Goal: Task Accomplishment & Management: Complete application form

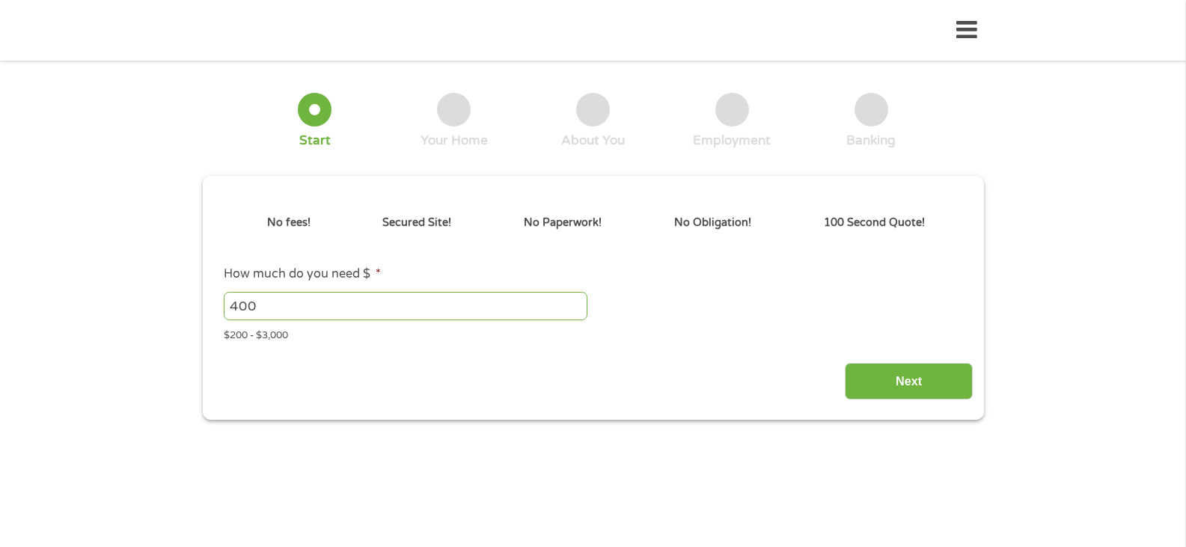
click at [584, 367] on div "Next" at bounding box center [592, 375] width 759 height 47
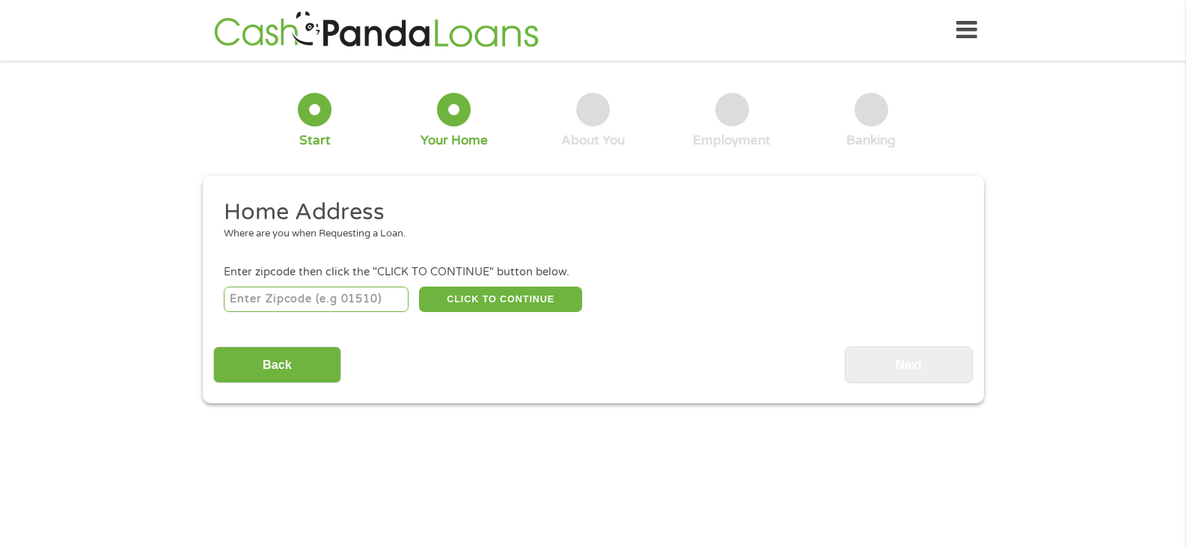
click at [335, 303] on input "number" at bounding box center [316, 299] width 185 height 25
type input "43542"
select select "[US_STATE]"
click at [493, 290] on button "CLICK TO CONTINUE" at bounding box center [500, 299] width 163 height 25
type input "43542"
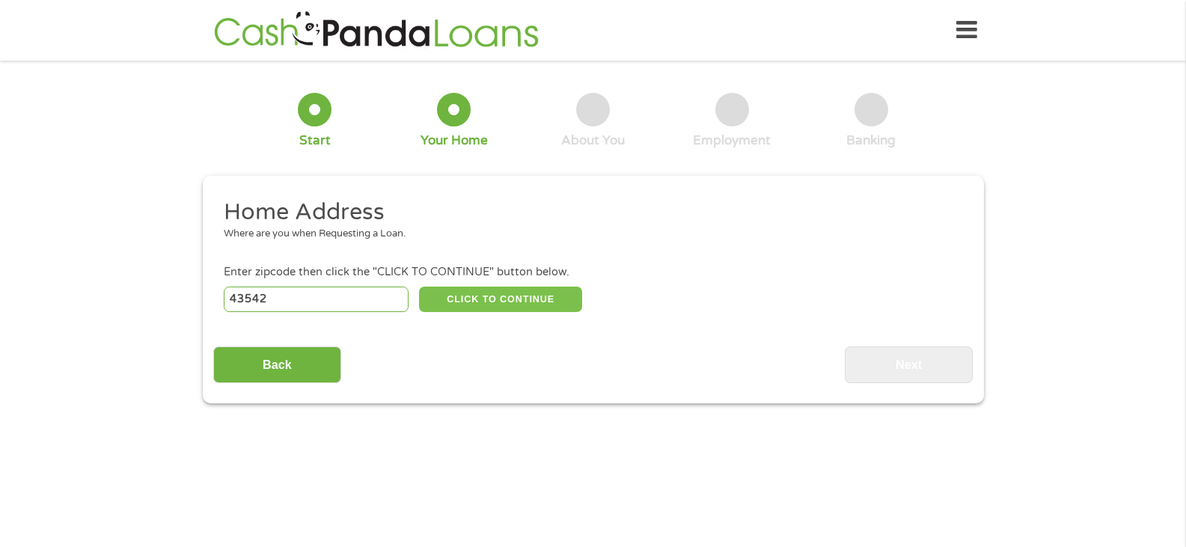
type input "Monclova"
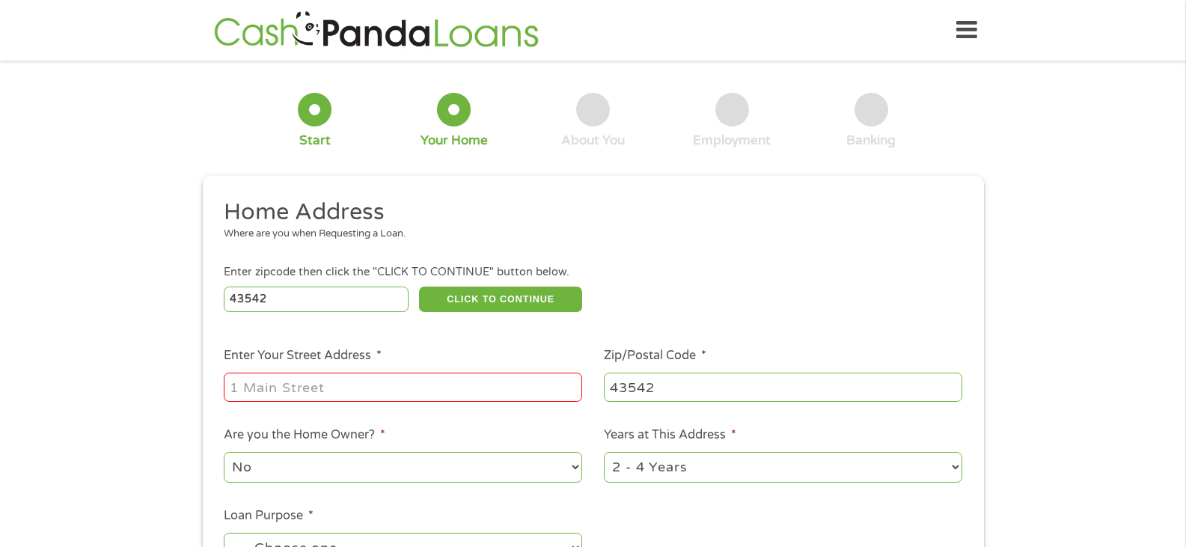
click at [384, 395] on input "Enter Your Street Address *" at bounding box center [403, 387] width 358 height 28
type input "[STREET_ADDRESS][PERSON_NAME]"
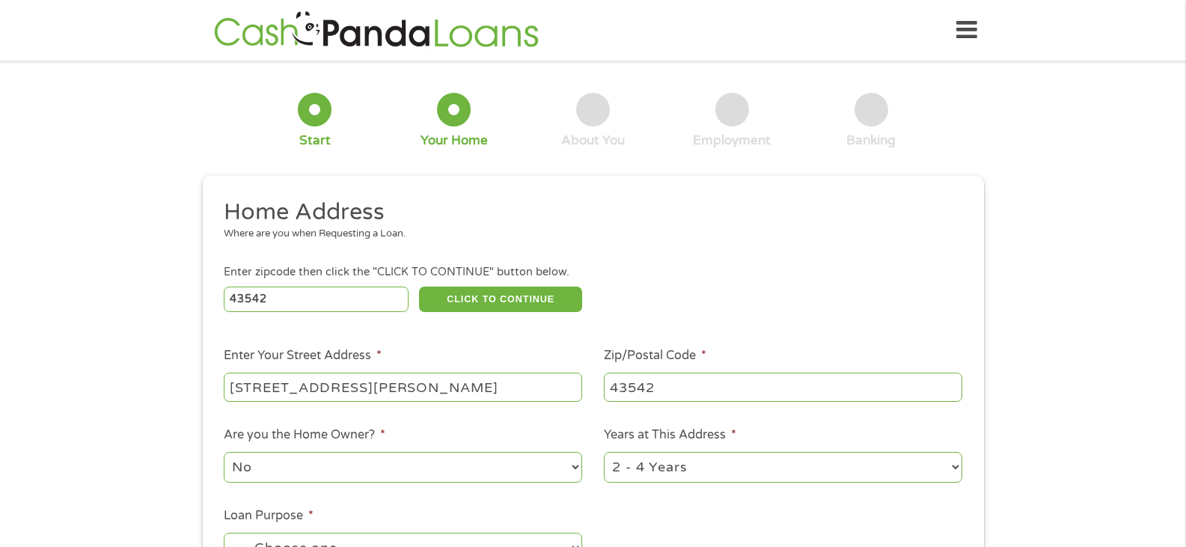
click at [49, 349] on div "1 Start 2 Your Home 3 About You 4 Employment 5 Banking 6 This field is hidden w…" at bounding box center [593, 372] width 1186 height 602
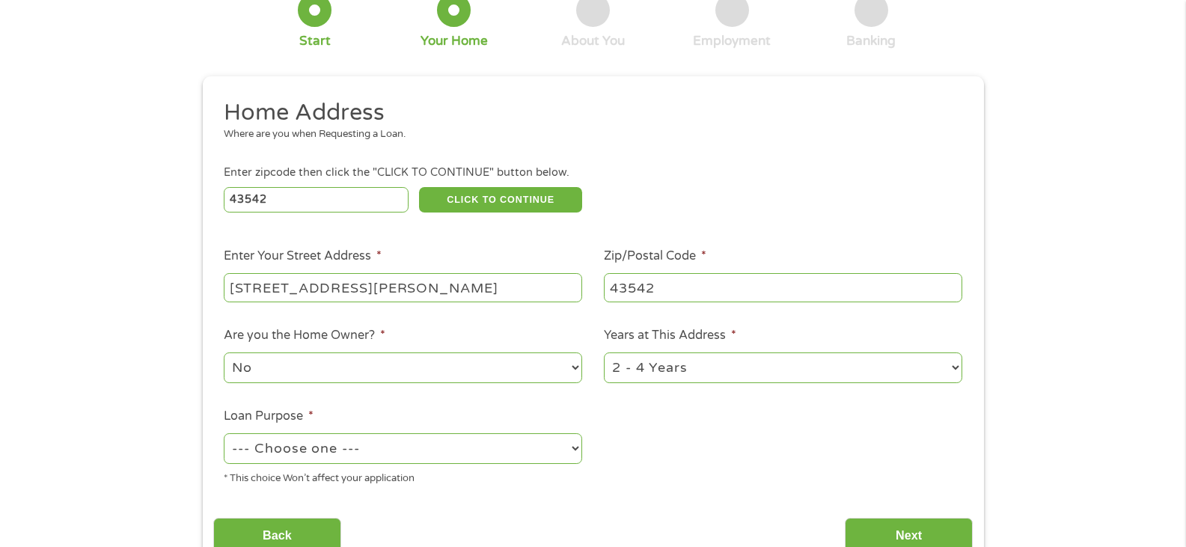
scroll to position [200, 0]
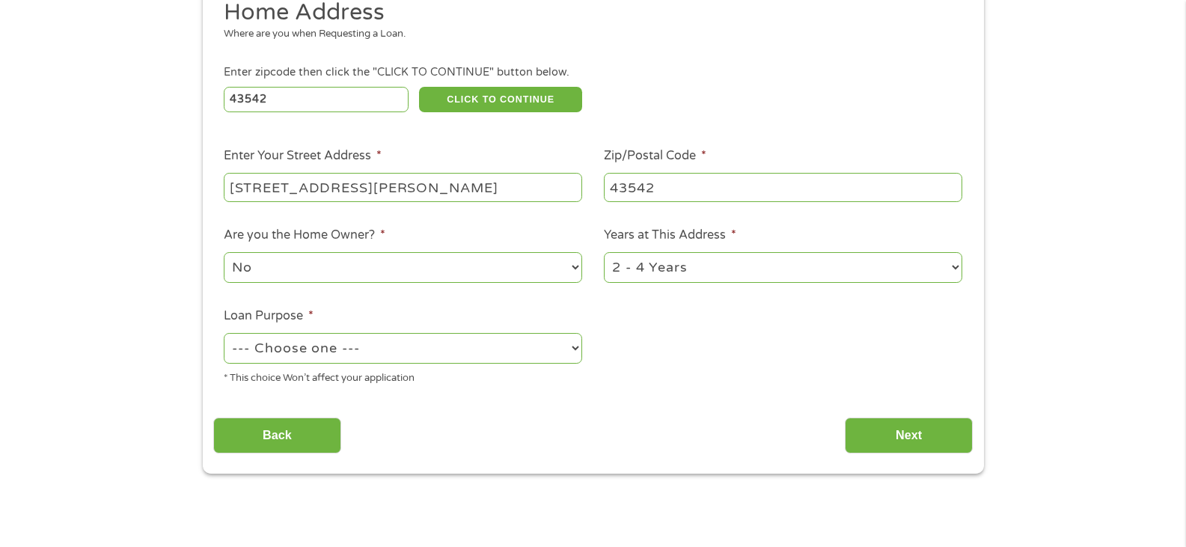
click at [277, 263] on select "No Yes" at bounding box center [403, 267] width 358 height 31
select select "yes"
click at [224, 254] on select "No Yes" at bounding box center [403, 267] width 358 height 31
click at [674, 260] on select "1 Year or less 1 - 2 Years 2 - 4 Years Over 4 Years" at bounding box center [783, 267] width 358 height 31
select select "60months"
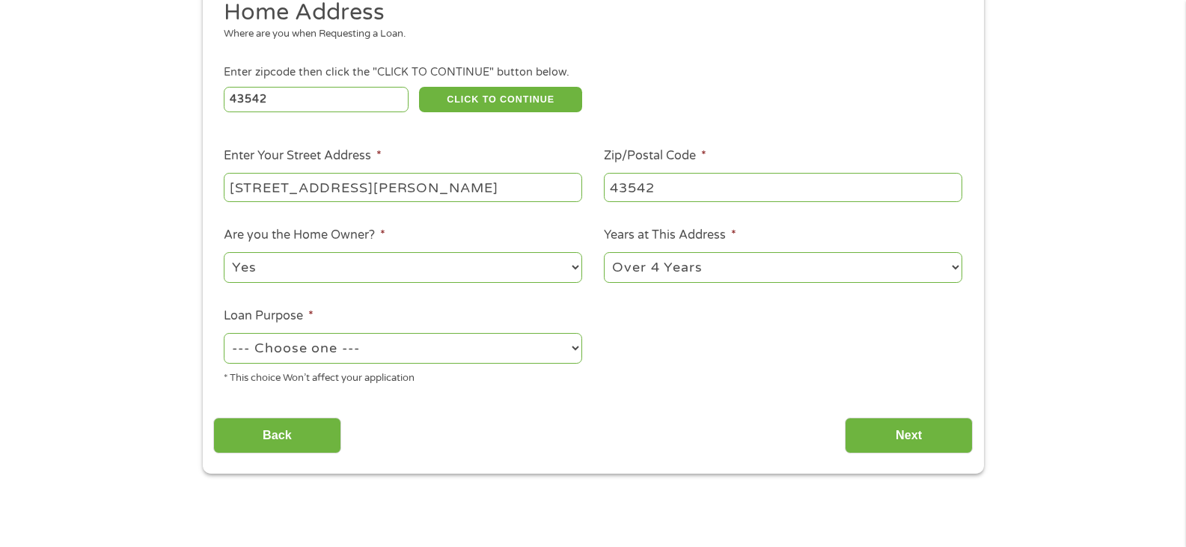
click at [604, 254] on select "1 Year or less 1 - 2 Years 2 - 4 Years Over 4 Years" at bounding box center [783, 267] width 358 height 31
click at [470, 344] on select "--- Choose one --- Pay Bills Debt Consolidation Home Improvement Major Purchase…" at bounding box center [403, 348] width 358 height 31
select select "debtconsolidation"
click at [224, 334] on select "--- Choose one --- Pay Bills Debt Consolidation Home Improvement Major Purchase…" at bounding box center [403, 348] width 358 height 31
click at [904, 438] on input "Next" at bounding box center [909, 435] width 128 height 37
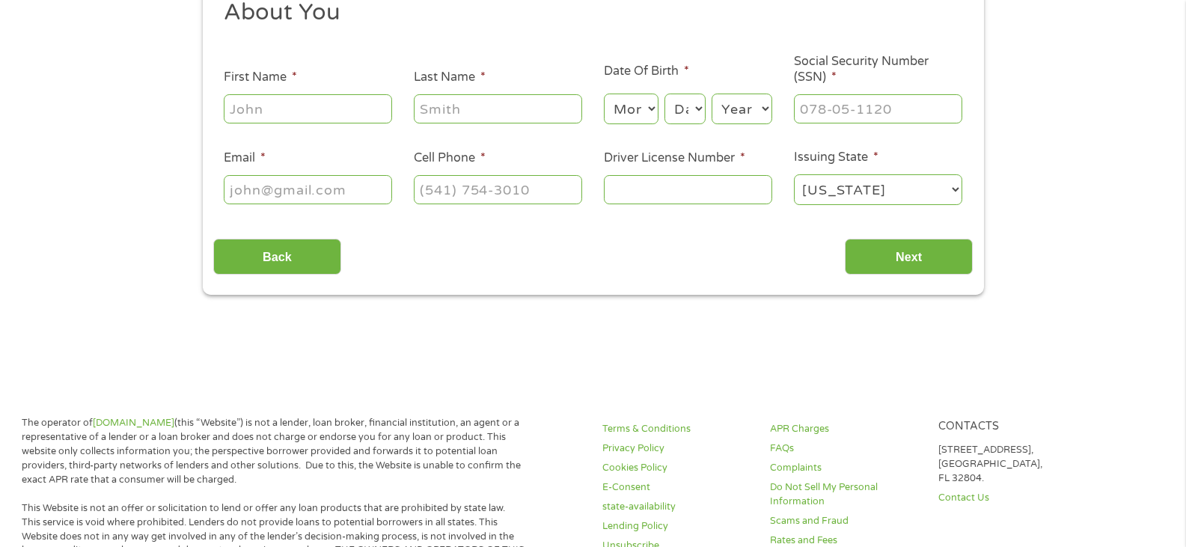
scroll to position [0, 0]
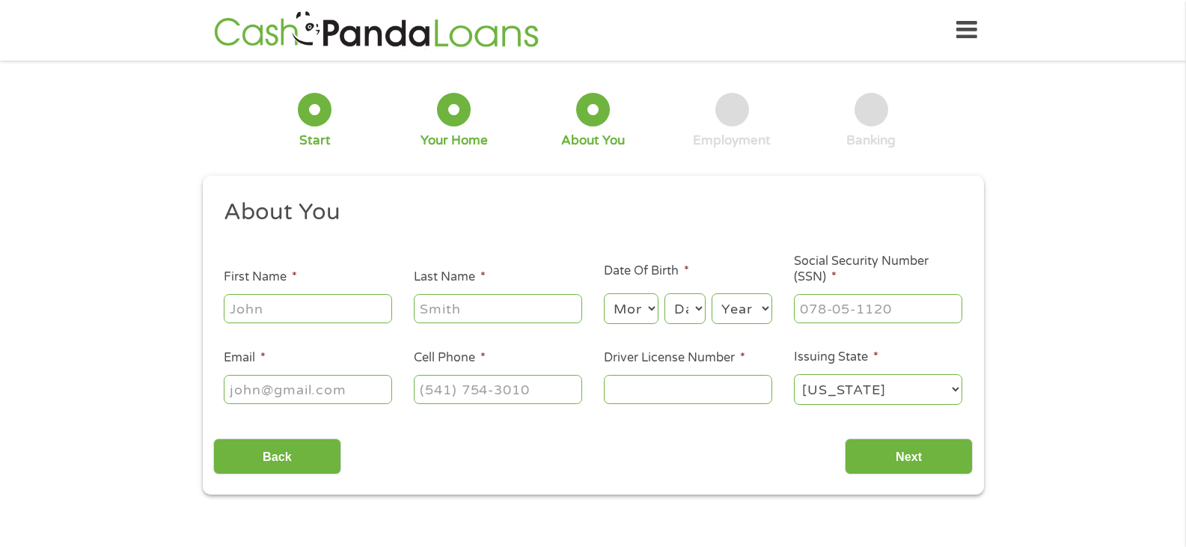
click at [295, 306] on input "First Name *" at bounding box center [308, 308] width 168 height 28
type input "[PERSON_NAME]"
type input "[EMAIL_ADDRESS][DOMAIN_NAME]"
type input "[PHONE_NUMBER]"
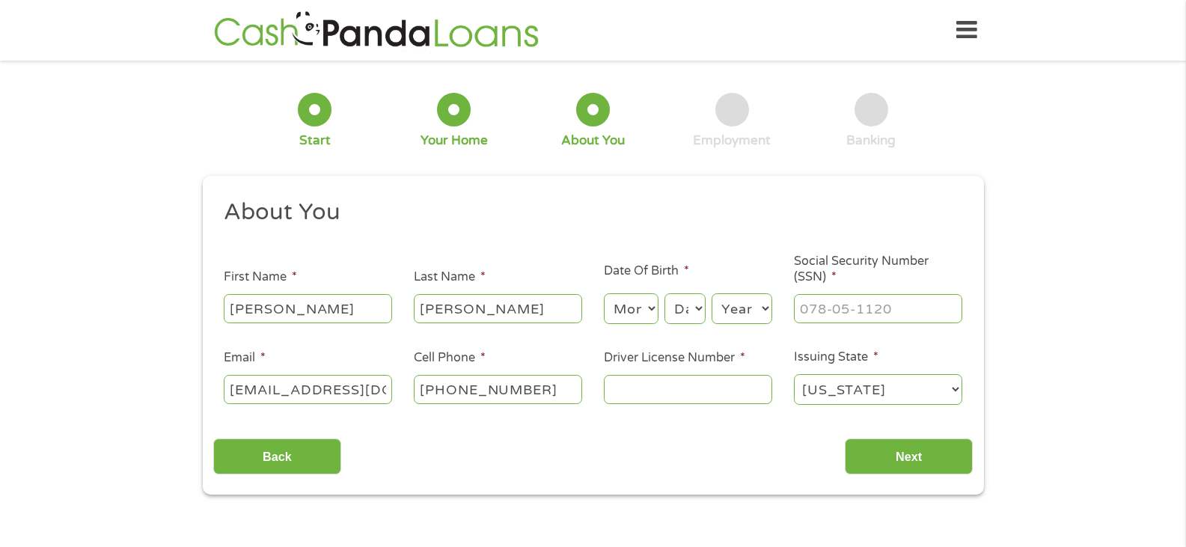
click at [652, 307] on select "Month 1 2 3 4 5 6 7 8 9 10 11 12" at bounding box center [631, 308] width 55 height 31
select select "5"
click at [604, 293] on select "Month 1 2 3 4 5 6 7 8 9 10 11 12" at bounding box center [631, 308] width 55 height 31
click at [687, 306] on select "Day 1 2 3 4 5 6 7 8 9 10 11 12 13 14 15 16 17 18 19 20 21 22 23 24 25 26 27 28 …" at bounding box center [684, 308] width 40 height 31
select select "28"
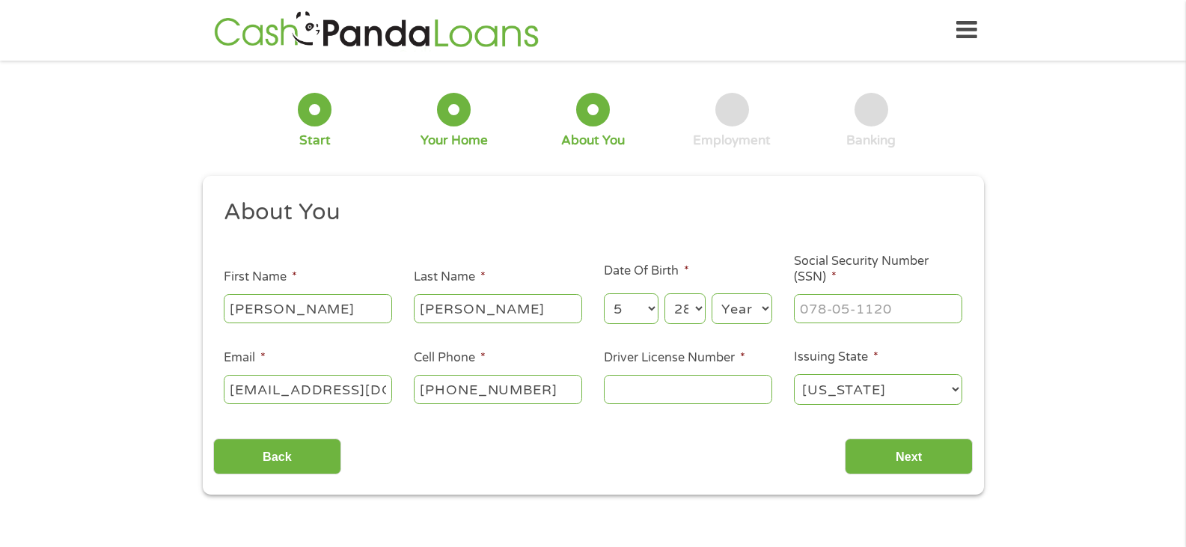
click at [664, 293] on select "Day 1 2 3 4 5 6 7 8 9 10 11 12 13 14 15 16 17 18 19 20 21 22 23 24 25 26 27 28 …" at bounding box center [684, 308] width 40 height 31
click at [738, 304] on select "Year [DATE] 2006 2005 2004 2003 2002 2001 2000 1999 1998 1997 1996 1995 1994 19…" at bounding box center [741, 308] width 61 height 31
select select "1964"
click at [711, 293] on select "Year [DATE] 2006 2005 2004 2003 2002 2001 2000 1999 1998 1997 1996 1995 1994 19…" at bounding box center [741, 308] width 61 height 31
click at [845, 318] on input "___-__-____" at bounding box center [878, 308] width 168 height 28
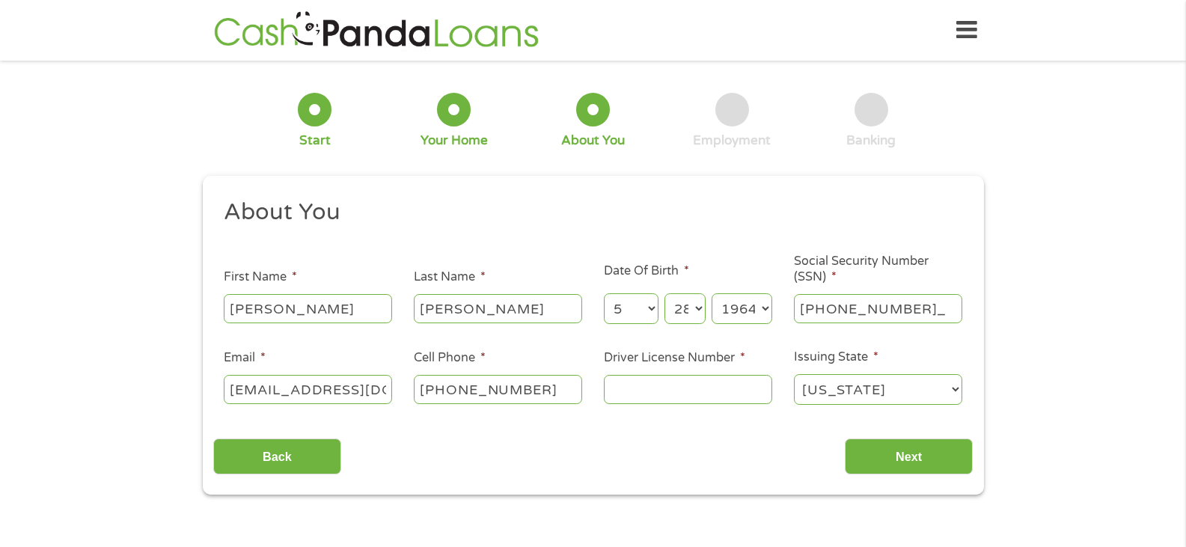
type input "376-84-4387"
click at [666, 391] on input "Driver License Number *" at bounding box center [688, 389] width 168 height 28
type input "rx765642"
click at [895, 454] on input "Next" at bounding box center [909, 456] width 128 height 37
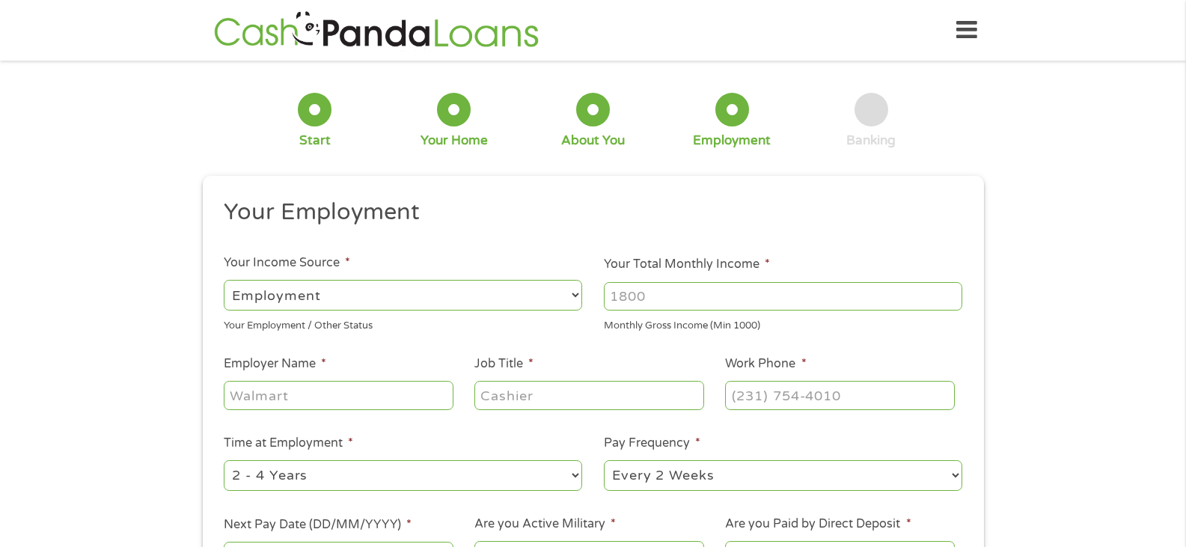
scroll to position [6, 6]
click at [465, 298] on select "--- Choose one --- Employment [DEMOGRAPHIC_DATA] Benefits" at bounding box center [403, 295] width 358 height 31
select select "benefits"
click at [224, 280] on select "--- Choose one --- Employment [DEMOGRAPHIC_DATA] Benefits" at bounding box center [403, 295] width 358 height 31
type input "Other"
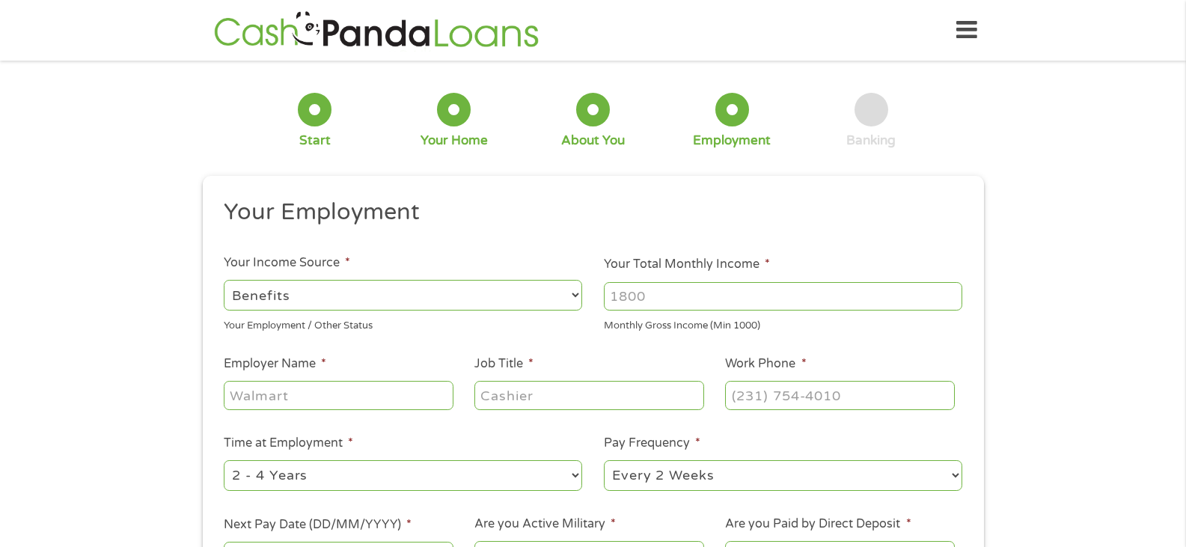
type input "[PHONE_NUMBER]"
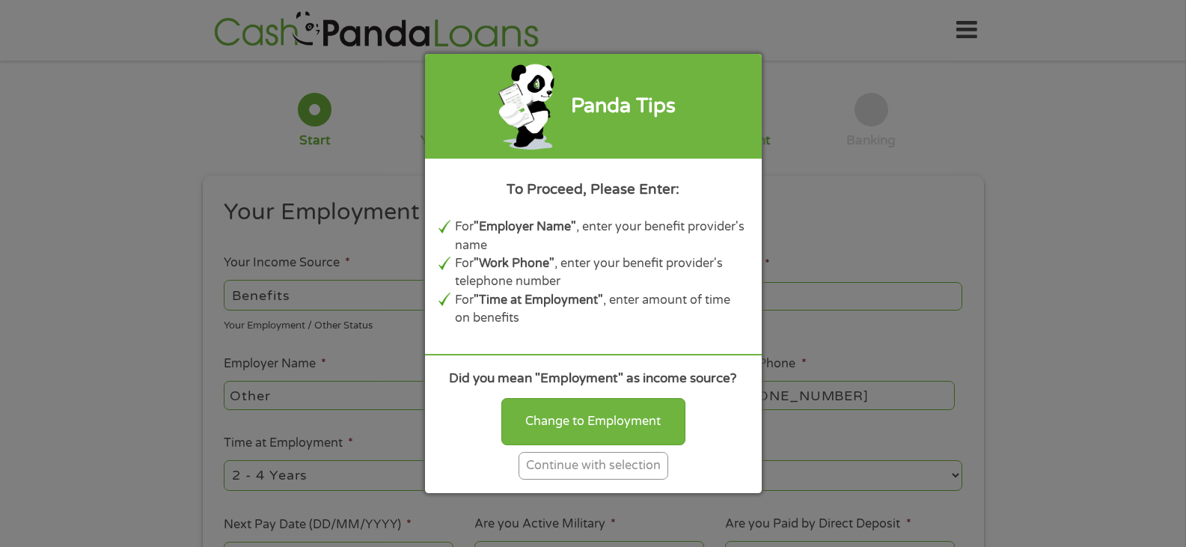
click at [580, 463] on div "Continue with selection" at bounding box center [593, 466] width 150 height 28
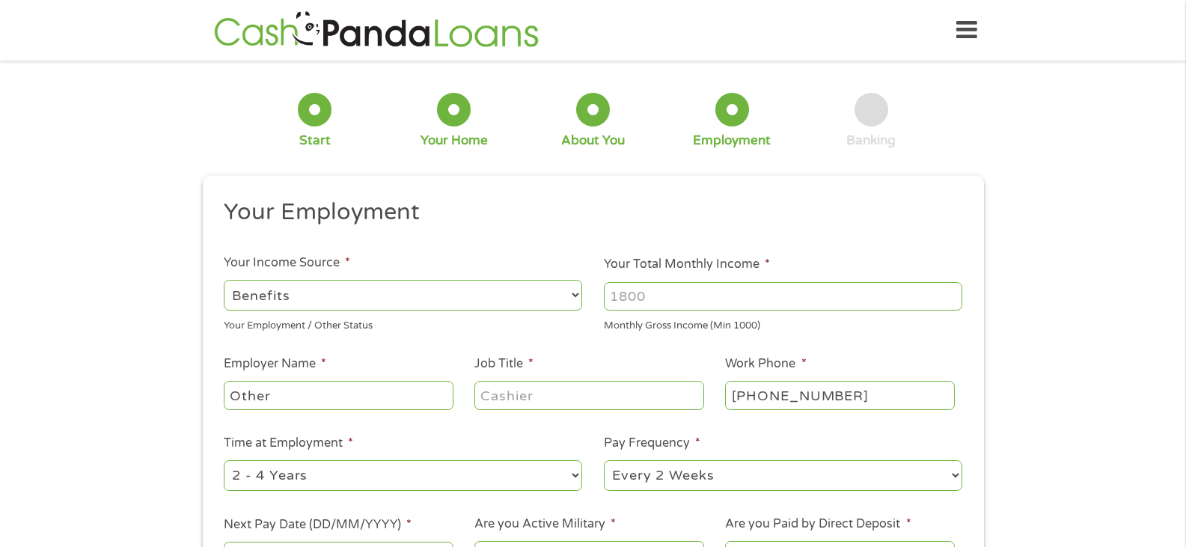
click at [668, 301] on input "Your Total Monthly Income *" at bounding box center [783, 296] width 358 height 28
drag, startPoint x: 666, startPoint y: 300, endPoint x: 578, endPoint y: 294, distance: 88.5
click at [578, 294] on ul "Your Employment Your Income Source * --- Choose one --- Employment [DEMOGRAPHIC…" at bounding box center [592, 391] width 759 height 388
type input "4500"
click at [339, 402] on input "Other" at bounding box center [338, 395] width 229 height 28
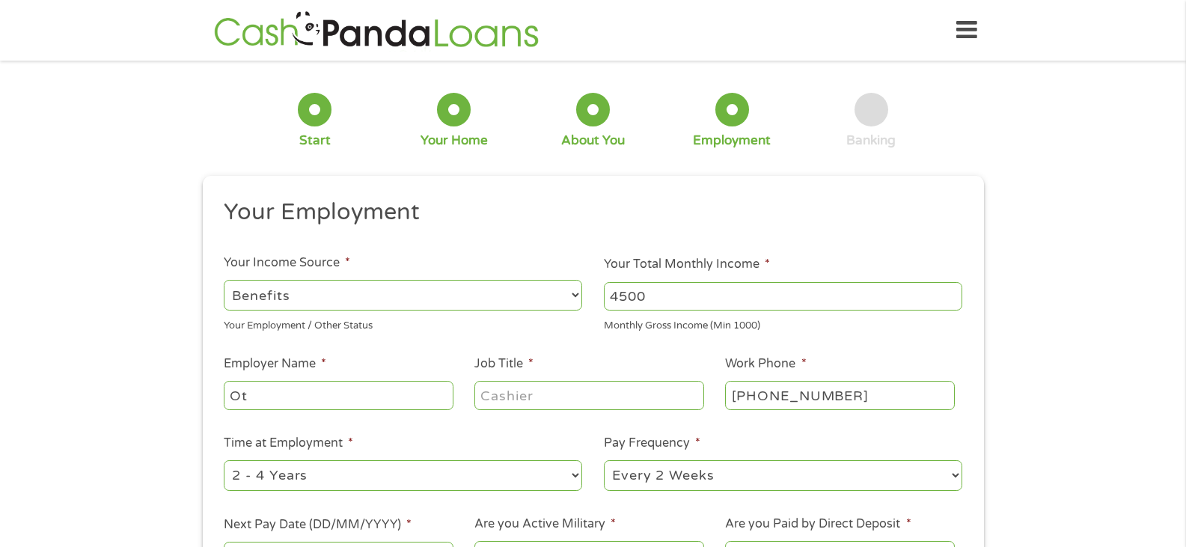
type input "O"
click at [339, 402] on input "Employer Name *" at bounding box center [338, 395] width 229 height 28
type input "fca"
click at [509, 398] on input "Job Title *" at bounding box center [588, 395] width 229 height 28
type input "manager"
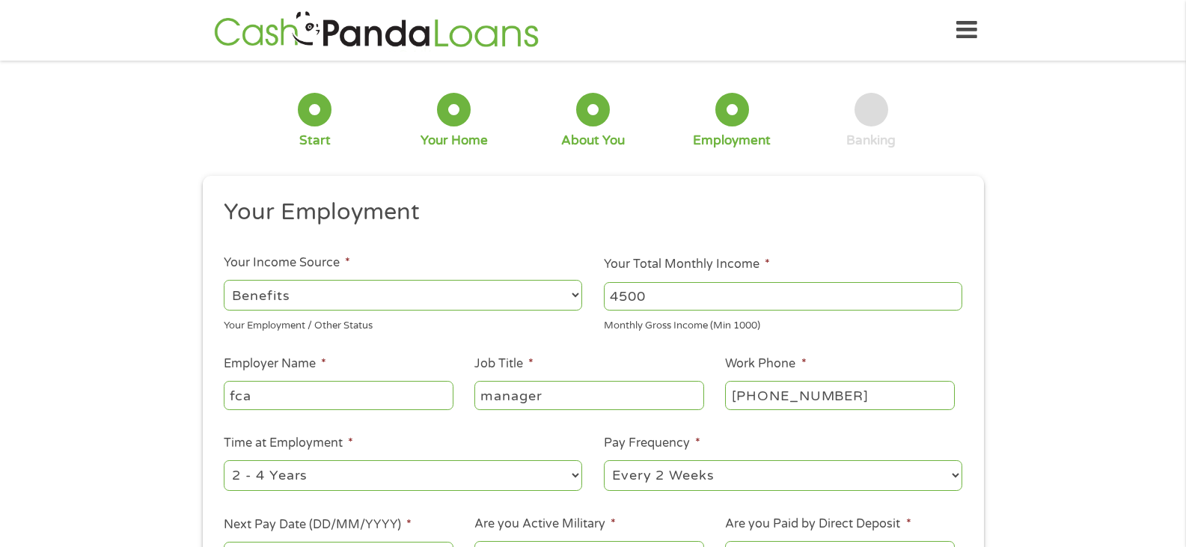
click at [784, 401] on input "[PHONE_NUMBER]" at bounding box center [839, 395] width 229 height 28
type input "(800) 324-____"
type input "[PHONE_NUMBER]"
click at [491, 479] on select "--- Choose one --- 1 Year or less 1 - 2 Years 2 - 4 Years Over 4 Years" at bounding box center [403, 475] width 358 height 31
select select "60months"
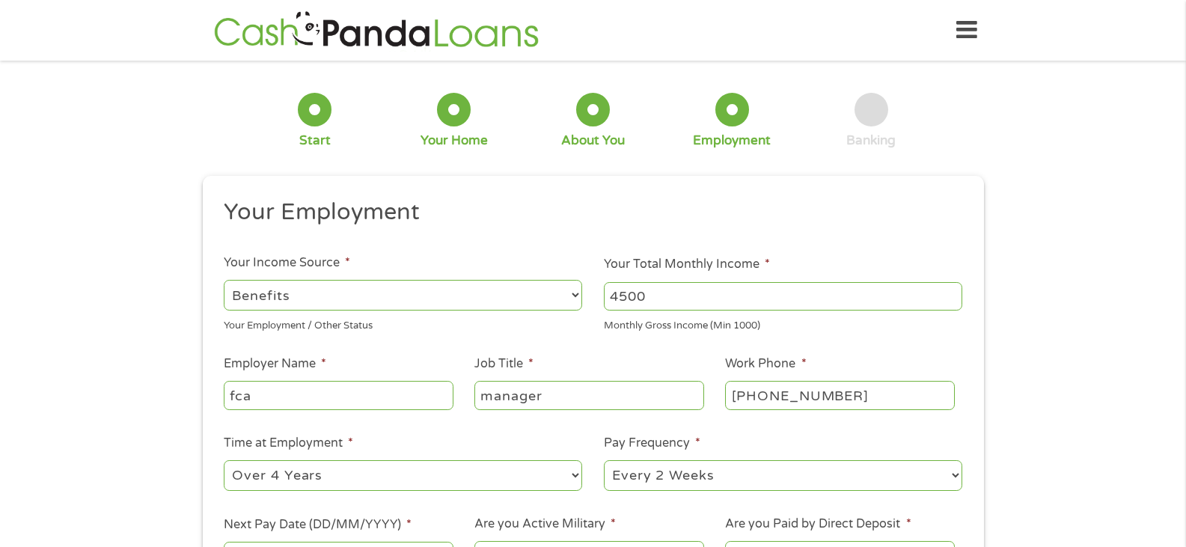
click at [224, 460] on select "--- Choose one --- 1 Year or less 1 - 2 Years 2 - 4 Years Over 4 Years" at bounding box center [403, 475] width 358 height 31
click at [674, 475] on select "--- Choose one --- Every 2 Weeks Every Week Monthly Semi-Monthly" at bounding box center [783, 475] width 358 height 31
select select "monthly"
click at [604, 460] on select "--- Choose one --- Every 2 Weeks Every Week Monthly Semi-Monthly" at bounding box center [783, 475] width 358 height 31
click at [1106, 341] on div "1 Start 2 Your Home 3 About You 4 Employment 5 Banking 6 This field is hidden w…" at bounding box center [593, 366] width 1186 height 590
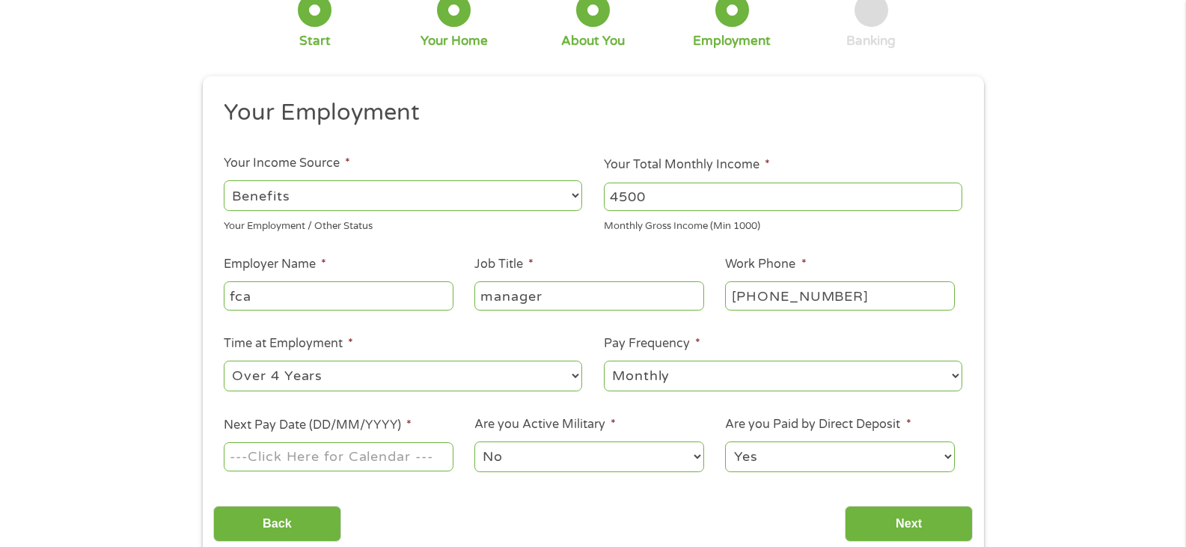
scroll to position [200, 0]
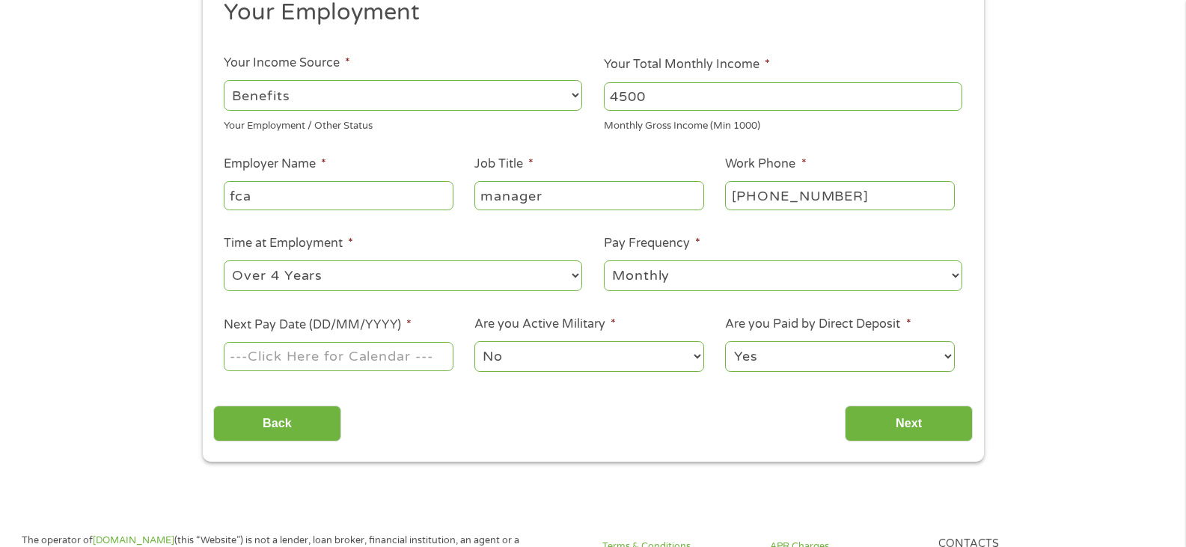
click at [364, 359] on input "Next Pay Date (DD/MM/YYYY) *" at bounding box center [338, 356] width 229 height 28
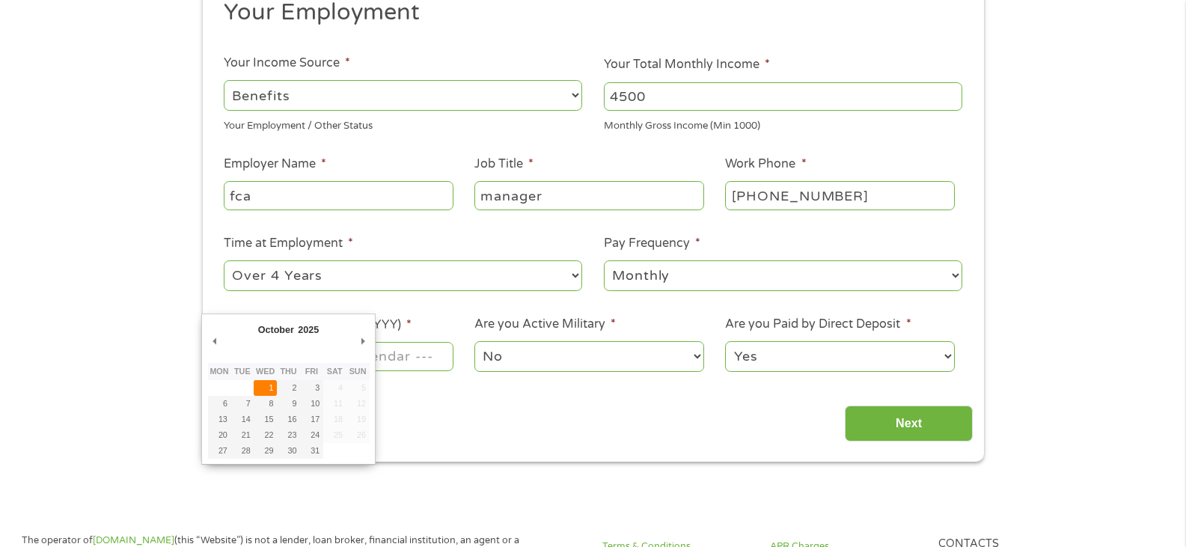
type input "[DATE]"
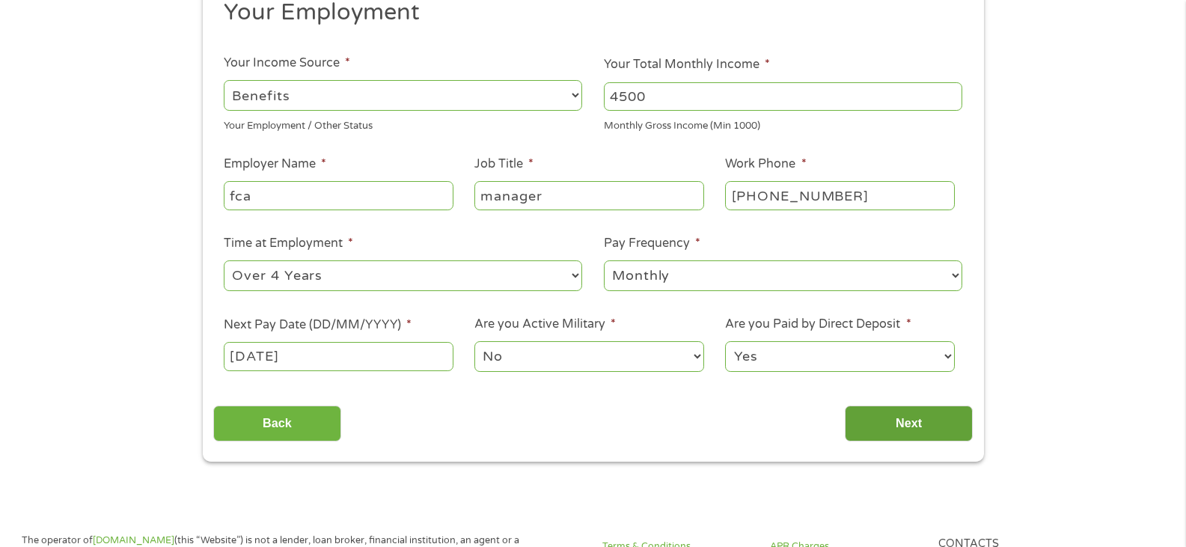
click at [917, 430] on input "Next" at bounding box center [909, 423] width 128 height 37
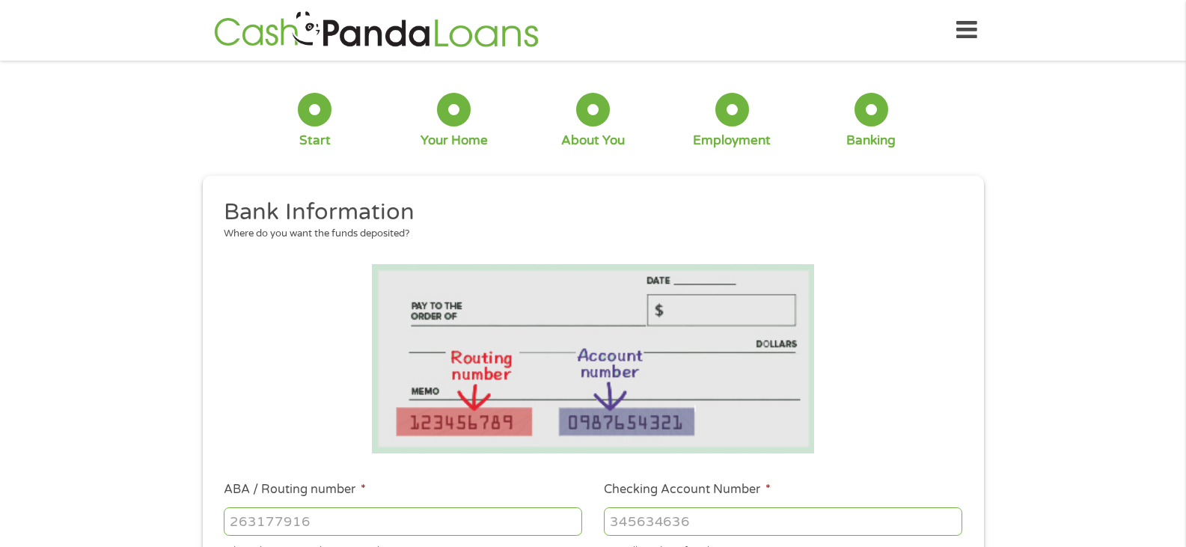
scroll to position [99, 0]
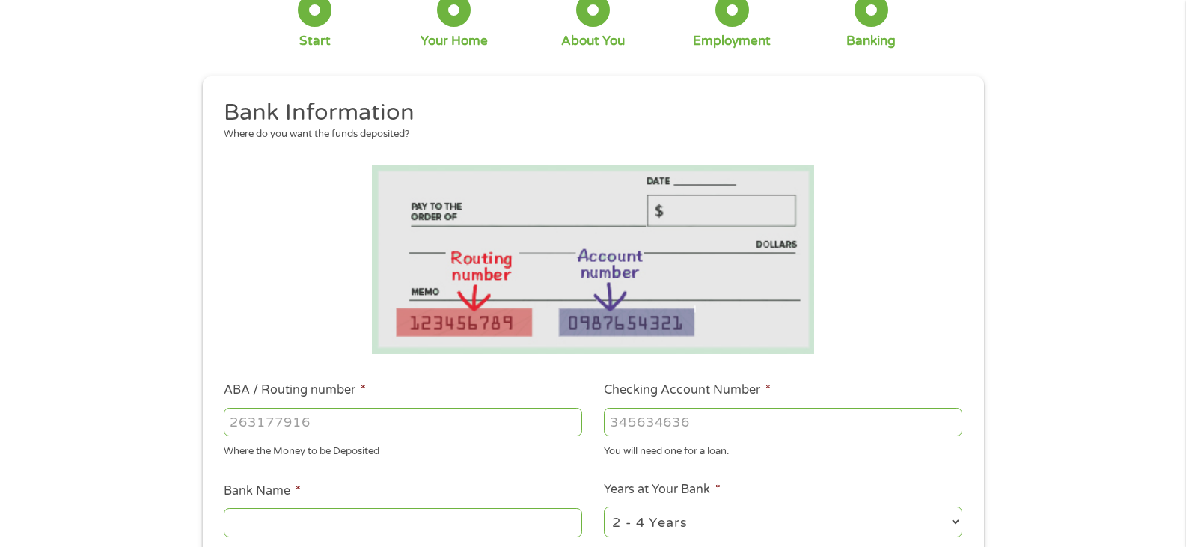
click at [445, 424] on input "ABA / Routing number *" at bounding box center [403, 422] width 358 height 28
type input "031176110"
type input "CAPITAL ONE NA"
type input "031176110"
click at [637, 426] on input "Checking Account Number *" at bounding box center [783, 422] width 358 height 28
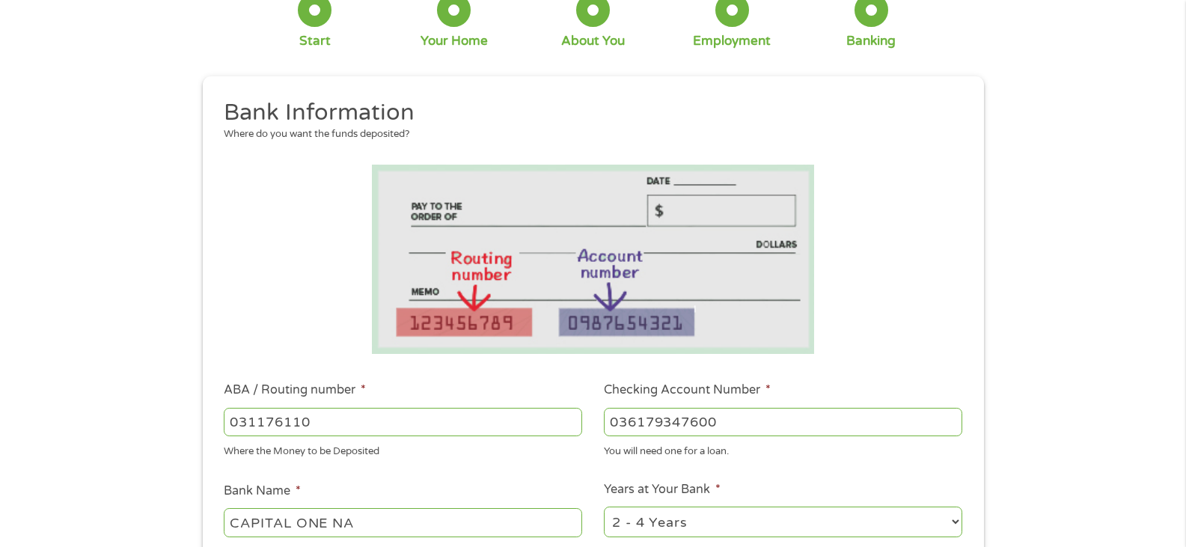
type input "036179347600"
click at [1082, 429] on div "1 Start 2 Your Home 3 About You 4 Employment 5 Banking 6 This field is hidden w…" at bounding box center [593, 446] width 1186 height 949
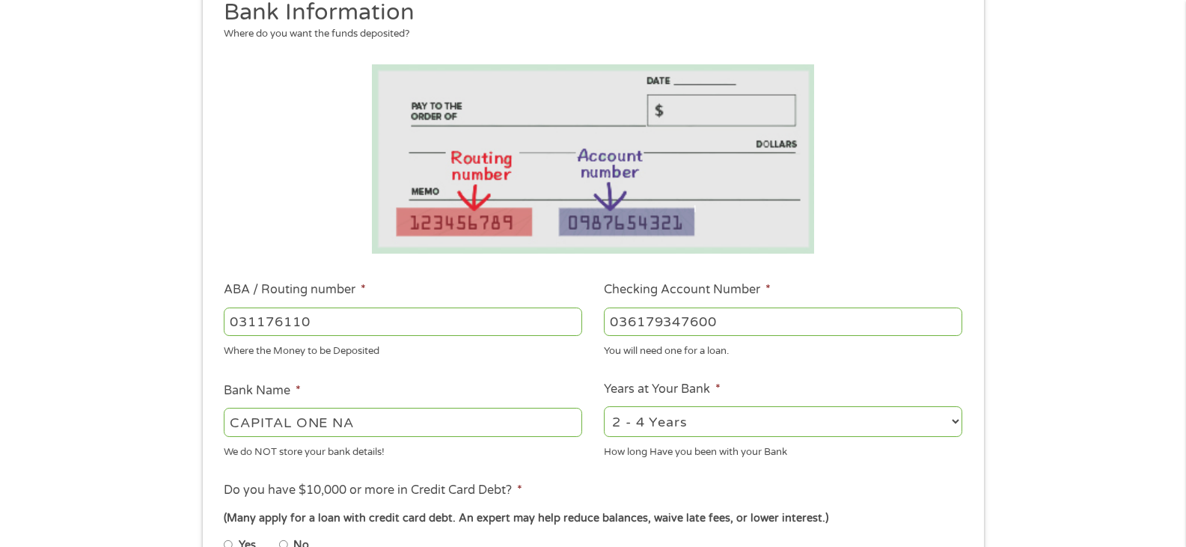
scroll to position [299, 0]
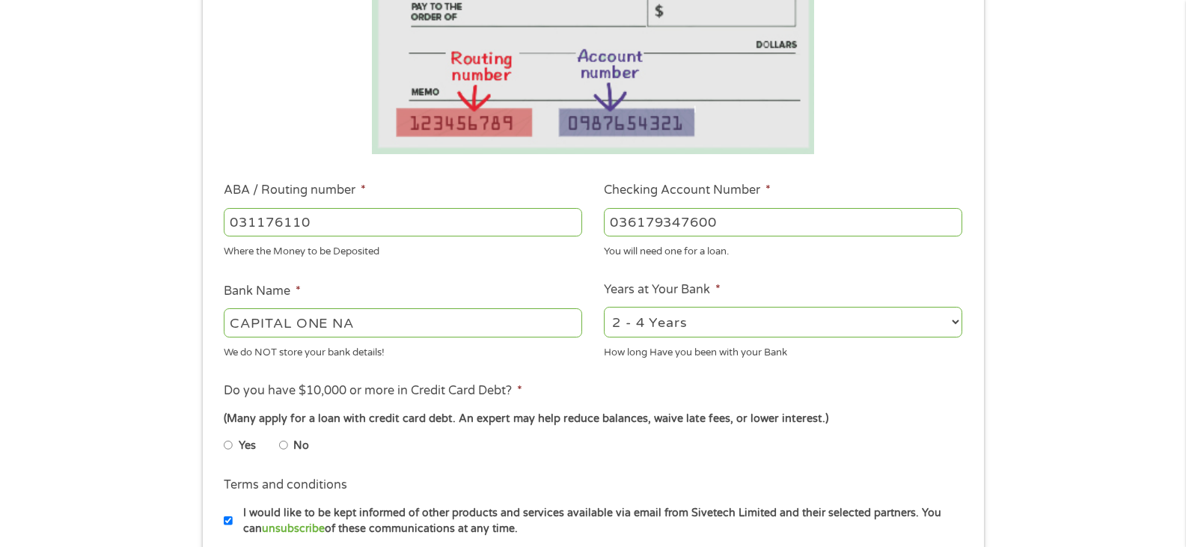
click at [948, 323] on select "2 - 4 Years 6 - 12 Months 1 - 2 Years Over 4 Years" at bounding box center [783, 322] width 358 height 31
select select "60months"
click at [604, 307] on select "2 - 4 Years 6 - 12 Months 1 - 2 Years Over 4 Years" at bounding box center [783, 322] width 358 height 31
click at [279, 442] on input "No" at bounding box center [283, 445] width 9 height 24
radio input "true"
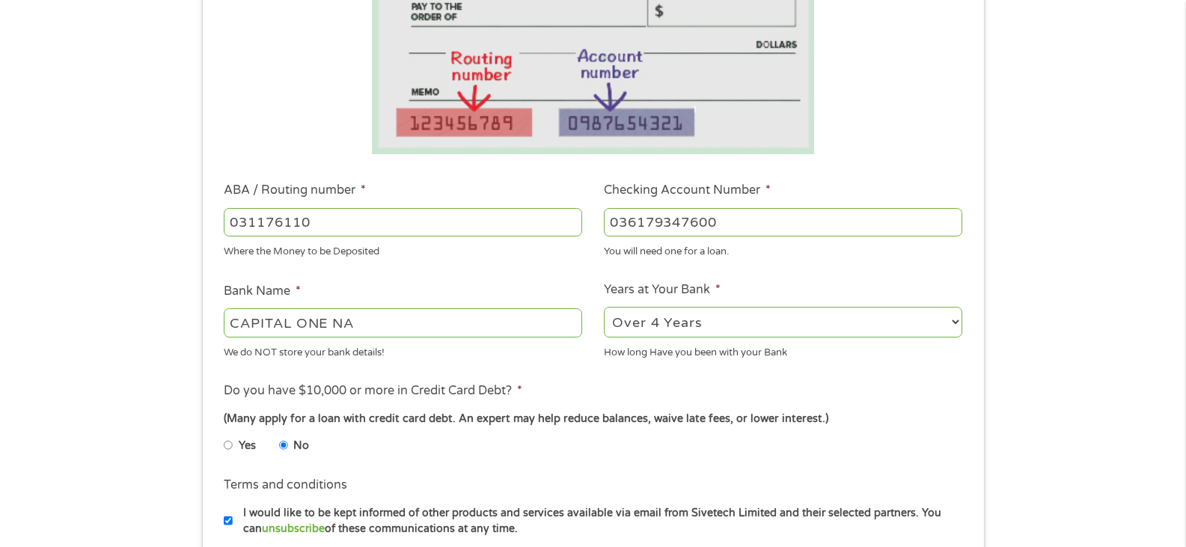
click at [89, 376] on div "1 Start 2 Your Home 3 About You 4 Employment 5 Banking 6 This field is hidden w…" at bounding box center [593, 246] width 1186 height 949
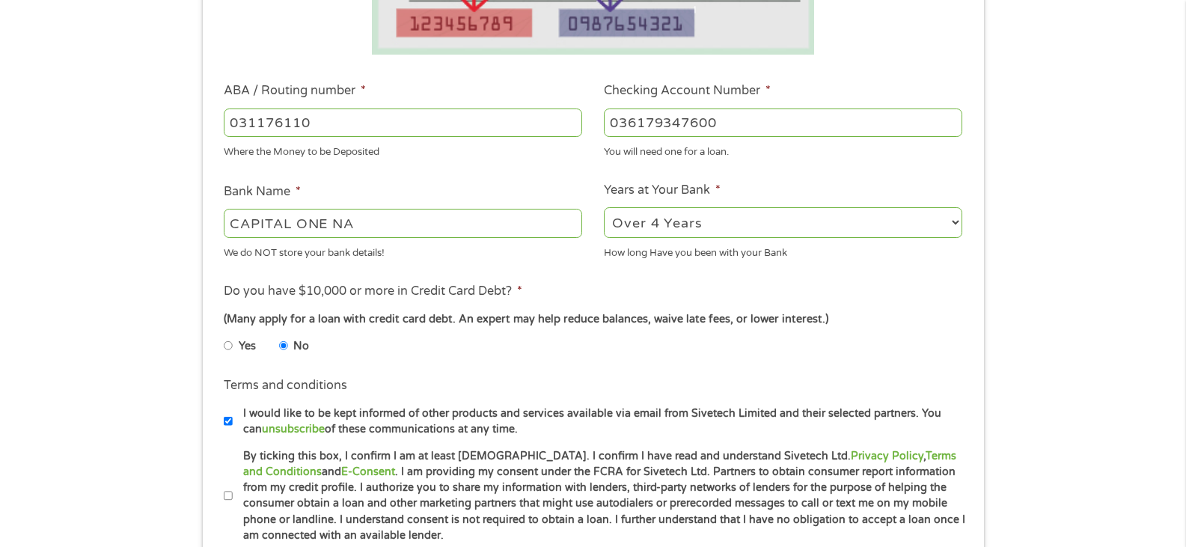
scroll to position [598, 0]
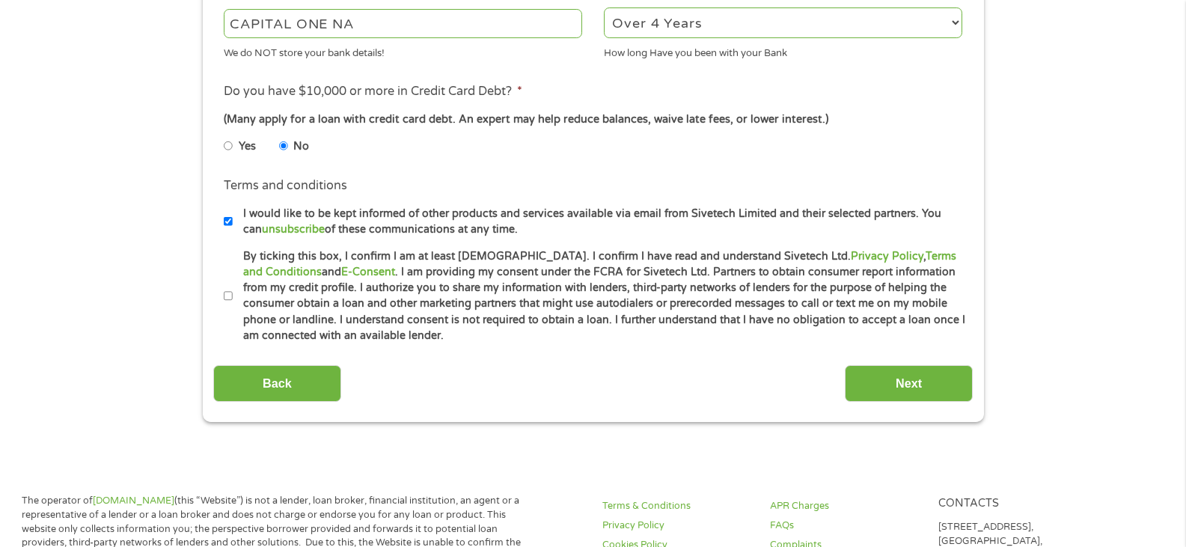
click at [227, 296] on input "By ticking this box, I confirm I am at least [DEMOGRAPHIC_DATA]. I confirm I ha…" at bounding box center [228, 296] width 9 height 24
click at [227, 291] on input "By ticking this box, I confirm I am at least [DEMOGRAPHIC_DATA]. I confirm I ha…" at bounding box center [228, 296] width 9 height 24
checkbox input "false"
click at [225, 218] on input "I would like to be kept informed of other products and services available via e…" at bounding box center [228, 221] width 9 height 24
checkbox input "false"
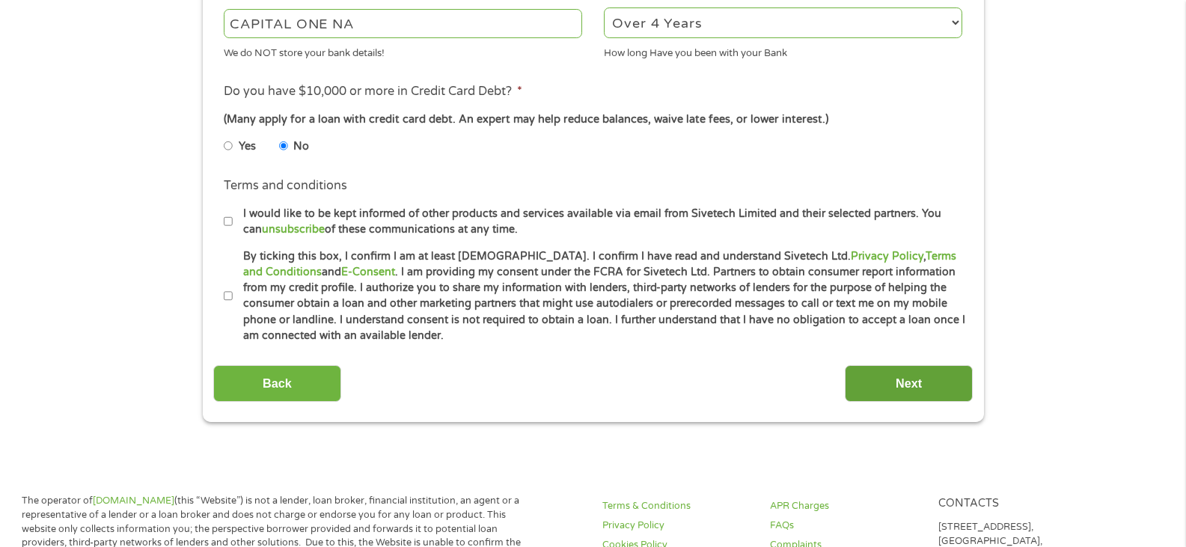
click at [911, 391] on input "Next" at bounding box center [909, 383] width 128 height 37
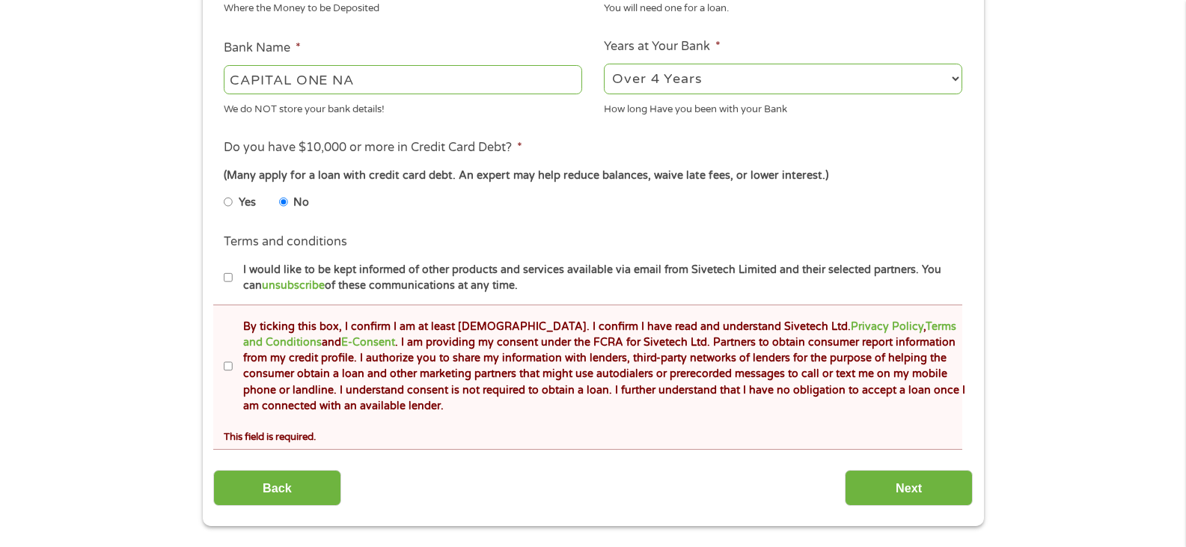
click at [227, 361] on input "By ticking this box, I confirm I am at least [DEMOGRAPHIC_DATA]. I confirm I ha…" at bounding box center [228, 367] width 9 height 24
checkbox input "true"
click at [895, 485] on input "Next" at bounding box center [909, 488] width 128 height 37
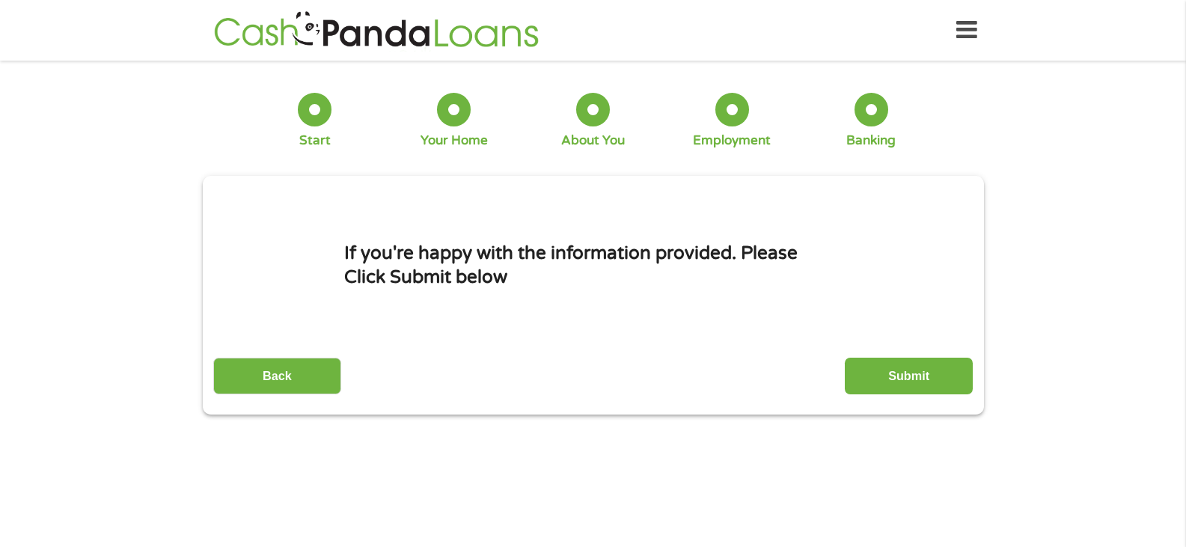
scroll to position [6, 6]
click at [931, 385] on input "Submit" at bounding box center [909, 376] width 128 height 37
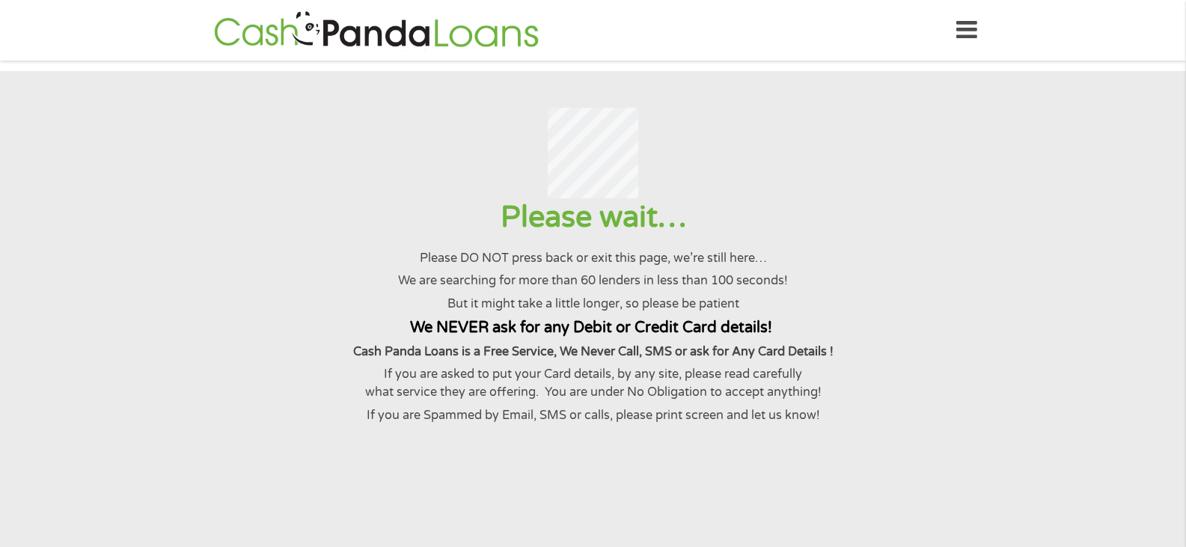
scroll to position [99, 0]
